Goal: Task Accomplishment & Management: Manage account settings

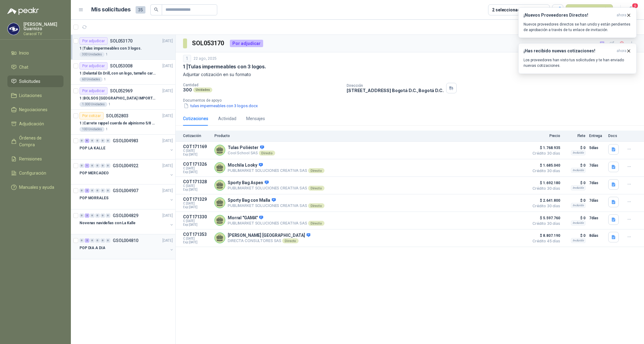
click at [102, 248] on p "POP DIA A DIA" at bounding box center [93, 248] width 26 height 6
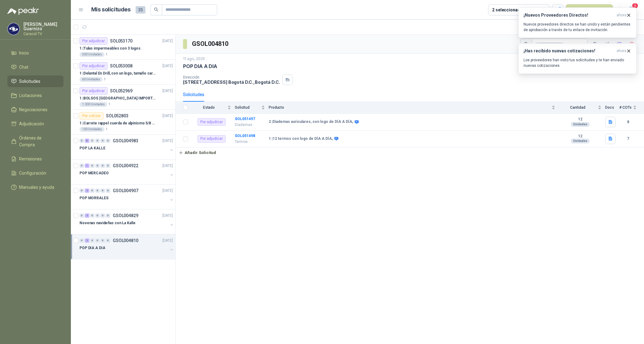
click at [474, 60] on div "11 ago, 2025" at bounding box center [410, 59] width 454 height 6
click at [630, 15] on icon "button" at bounding box center [628, 15] width 5 height 5
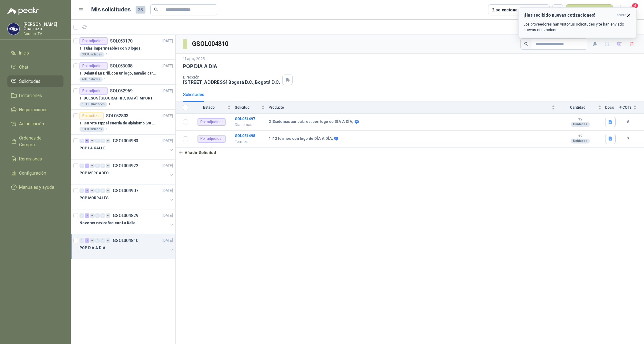
click at [630, 15] on icon "button" at bounding box center [628, 15] width 5 height 5
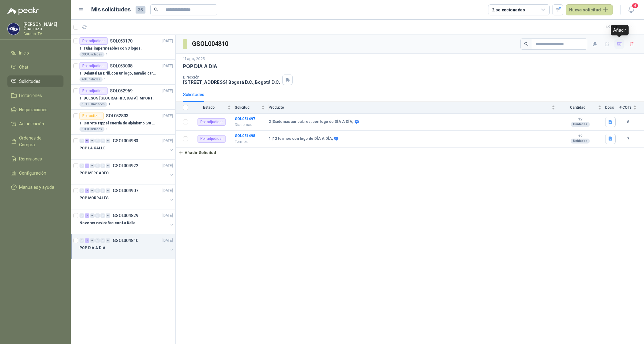
drag, startPoint x: 621, startPoint y: 42, endPoint x: 591, endPoint y: 64, distance: 36.4
click at [621, 43] on icon "button" at bounding box center [619, 44] width 5 height 5
click at [34, 124] on span "Adjudicación" at bounding box center [31, 124] width 25 height 7
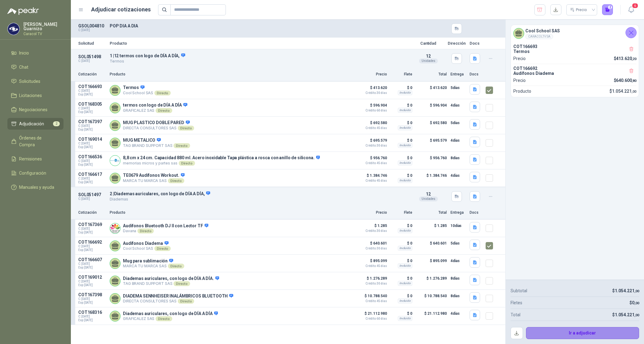
click at [583, 330] on button "Ir a adjudicar" at bounding box center [582, 333] width 113 height 12
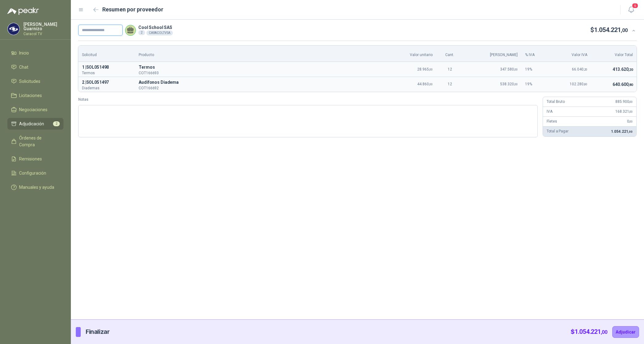
click at [91, 26] on input "text" at bounding box center [100, 30] width 44 height 11
paste input "**********"
type input "**********"
click at [631, 333] on button "Adjudicar" at bounding box center [626, 333] width 27 height 12
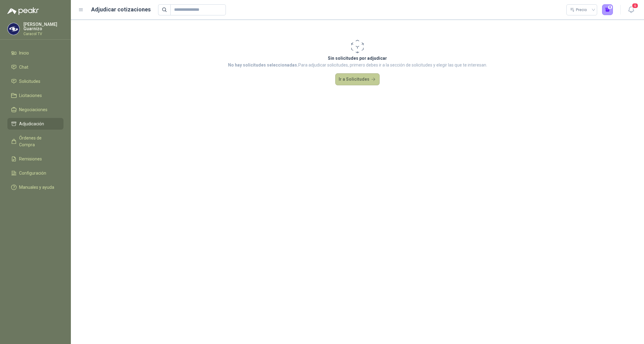
click at [355, 78] on button "Ir a Solicitudes" at bounding box center [357, 79] width 44 height 12
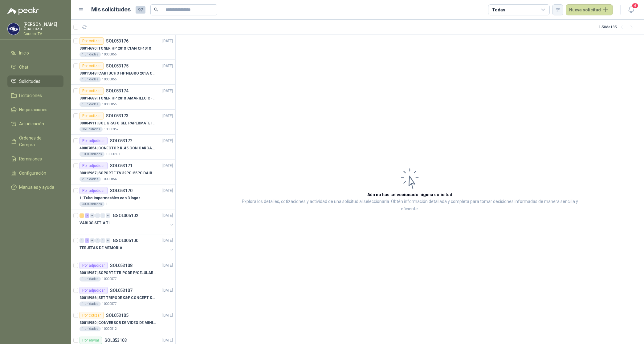
click at [556, 9] on button "button" at bounding box center [557, 9] width 11 height 11
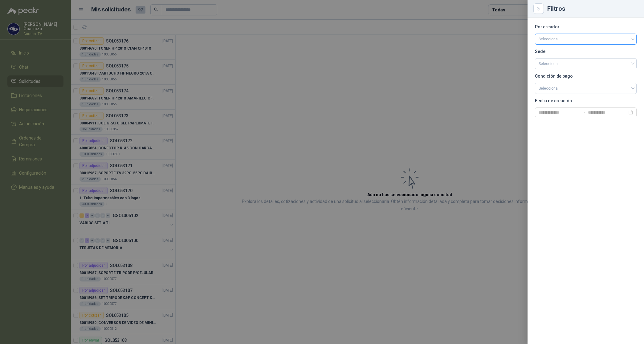
click at [555, 36] on input "search" at bounding box center [586, 38] width 94 height 9
click at [557, 70] on div "[PERSON_NAME]" at bounding box center [586, 71] width 92 height 7
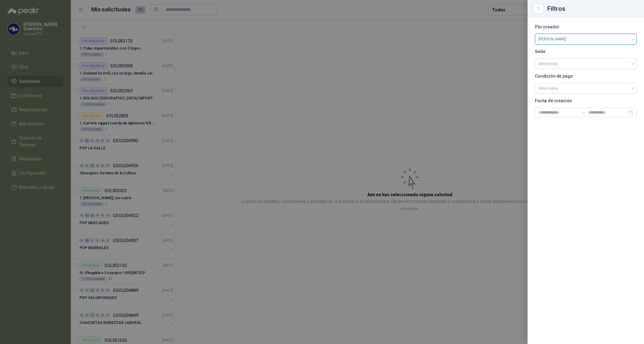
click at [504, 10] on div at bounding box center [322, 172] width 644 height 344
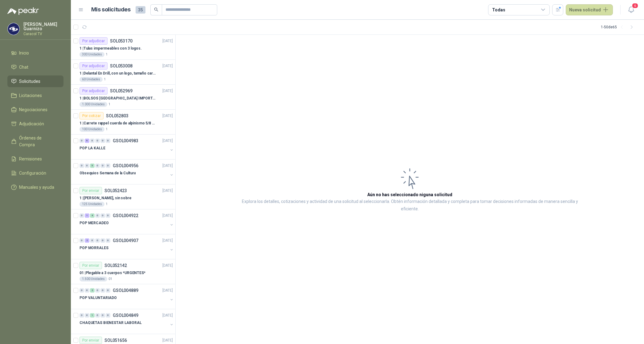
click at [515, 10] on div "Todas" at bounding box center [519, 9] width 62 height 11
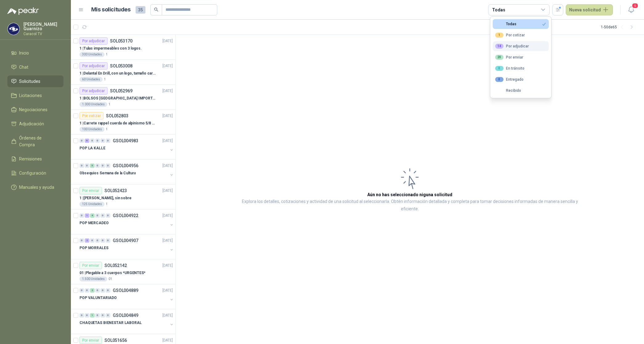
click at [522, 47] on div "14 Por adjudicar" at bounding box center [512, 46] width 34 height 5
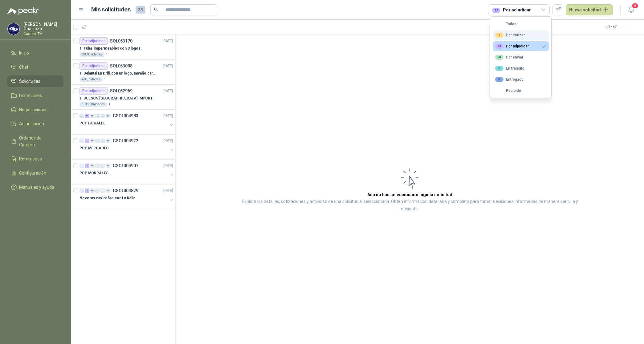
click at [512, 34] on div "1 Por cotizar" at bounding box center [510, 35] width 30 height 5
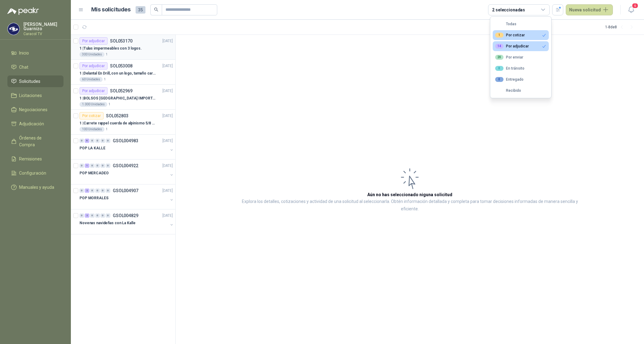
click at [121, 47] on p "1 | Tulas impermeables con 3 logos." at bounding box center [111, 49] width 62 height 6
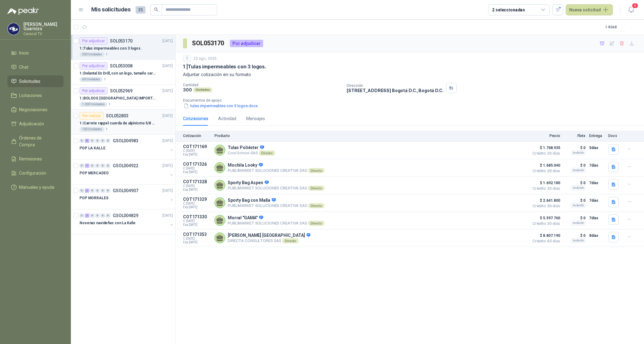
click at [117, 124] on p "1 | Carrete rappel cuerda de alpinismo 5/8 negra 16mm" at bounding box center [118, 124] width 77 height 6
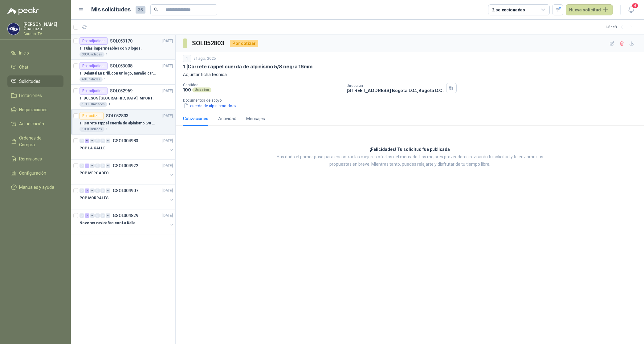
click at [132, 44] on div "Por adjudicar SOL053170 [DATE]" at bounding box center [126, 40] width 93 height 7
